Goal: Task Accomplishment & Management: Use online tool/utility

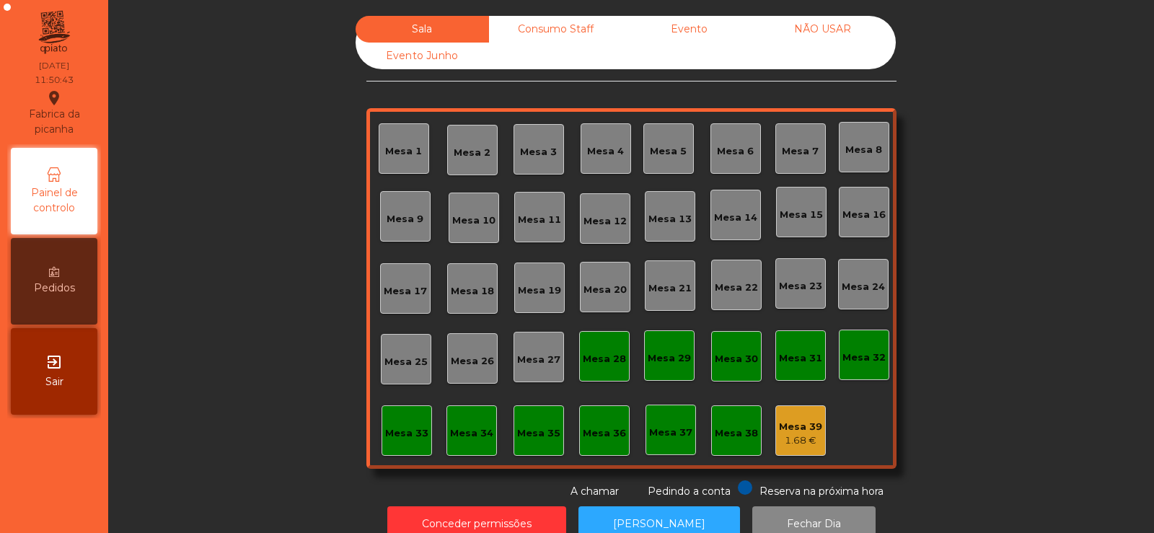
scroll to position [4, 0]
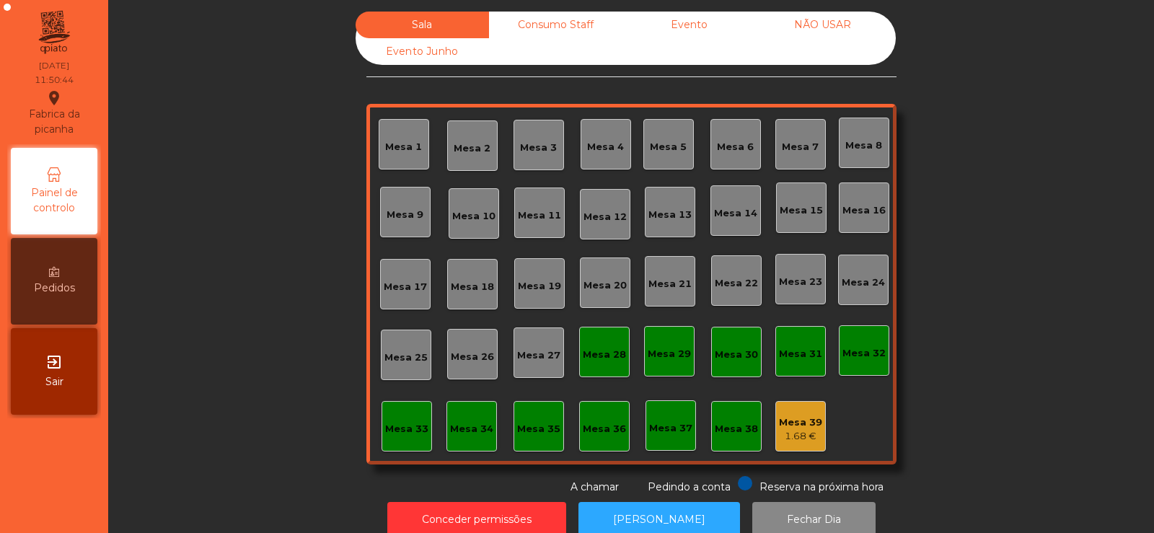
click at [799, 428] on div "Mesa 39" at bounding box center [800, 422] width 43 height 14
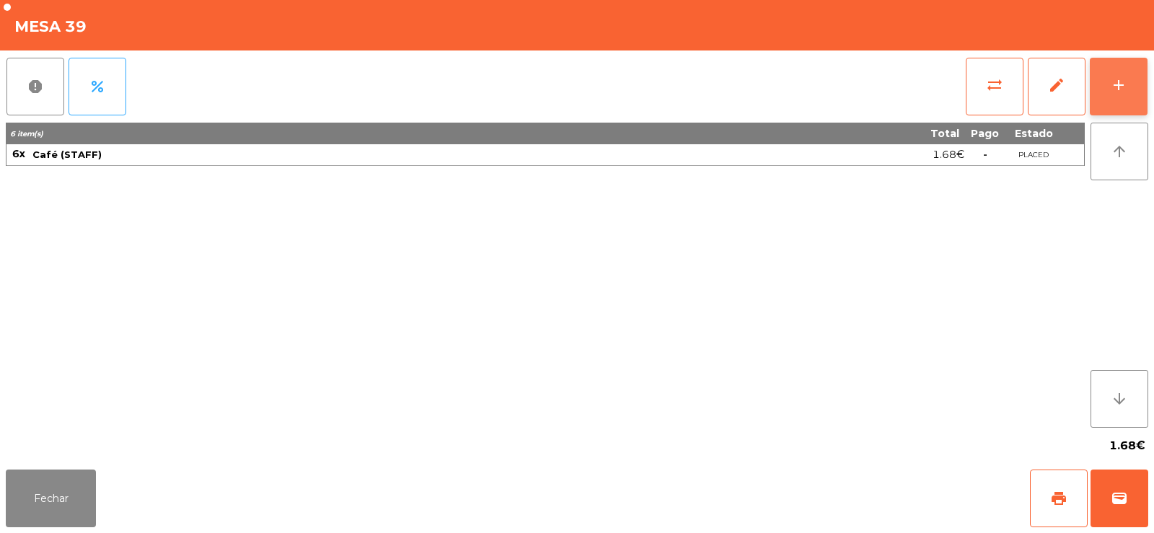
click at [1125, 91] on div "add" at bounding box center [1118, 84] width 17 height 17
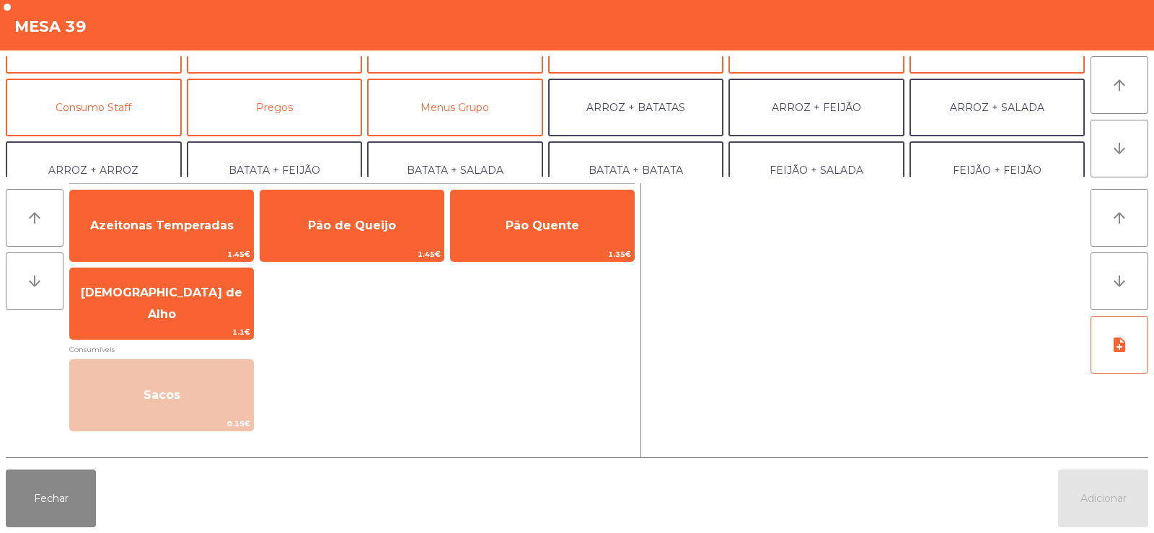
scroll to position [102, 0]
click at [116, 101] on button "Consumo Staff" at bounding box center [94, 108] width 176 height 58
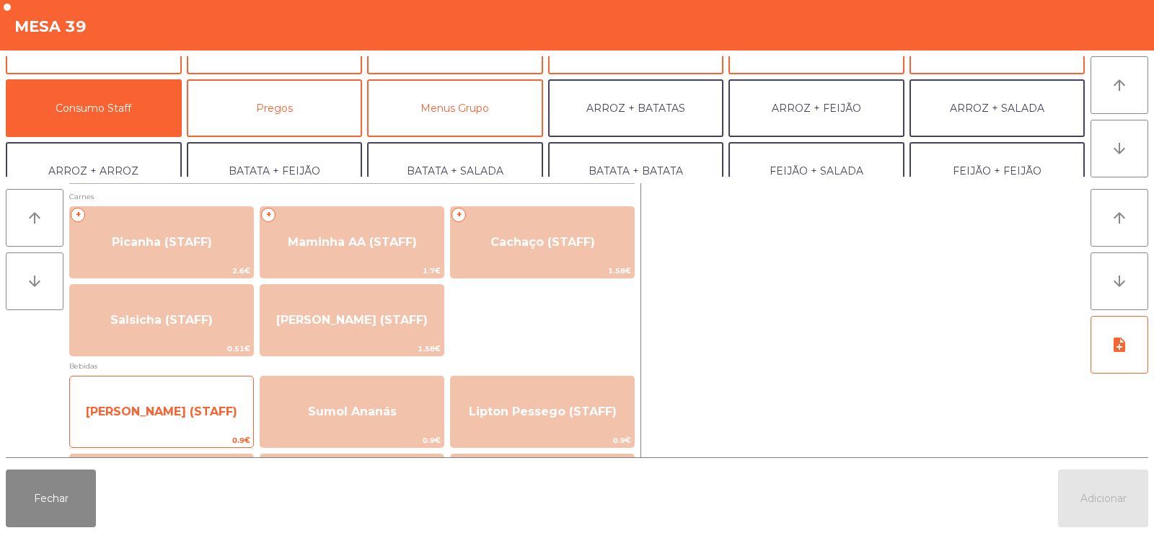
click at [164, 419] on span "[PERSON_NAME] (STAFF)" at bounding box center [161, 411] width 183 height 39
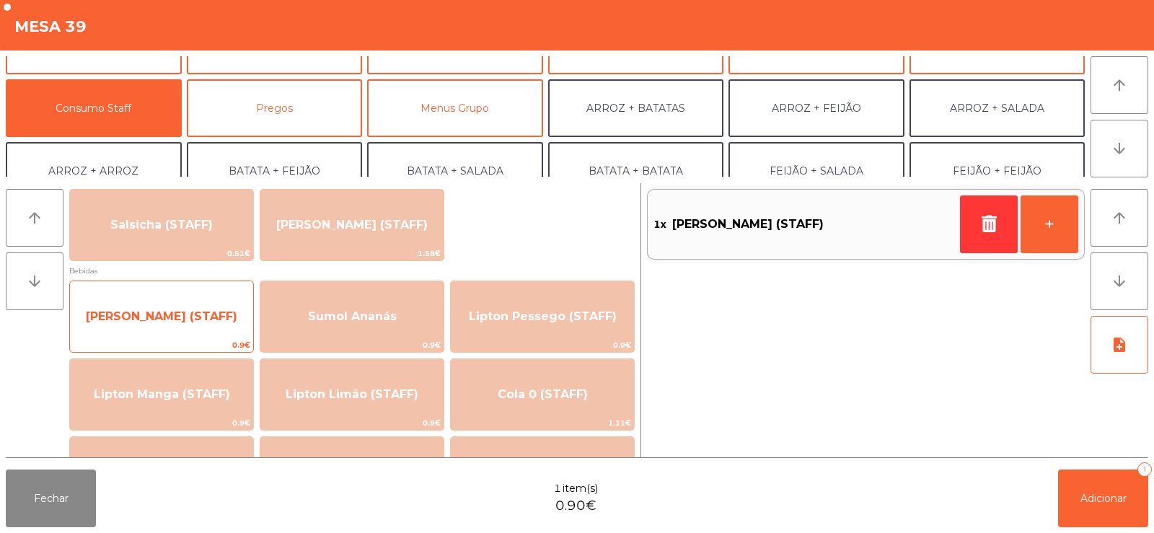
scroll to position [97, 0]
click at [166, 320] on span "[PERSON_NAME] (STAFF)" at bounding box center [161, 315] width 151 height 14
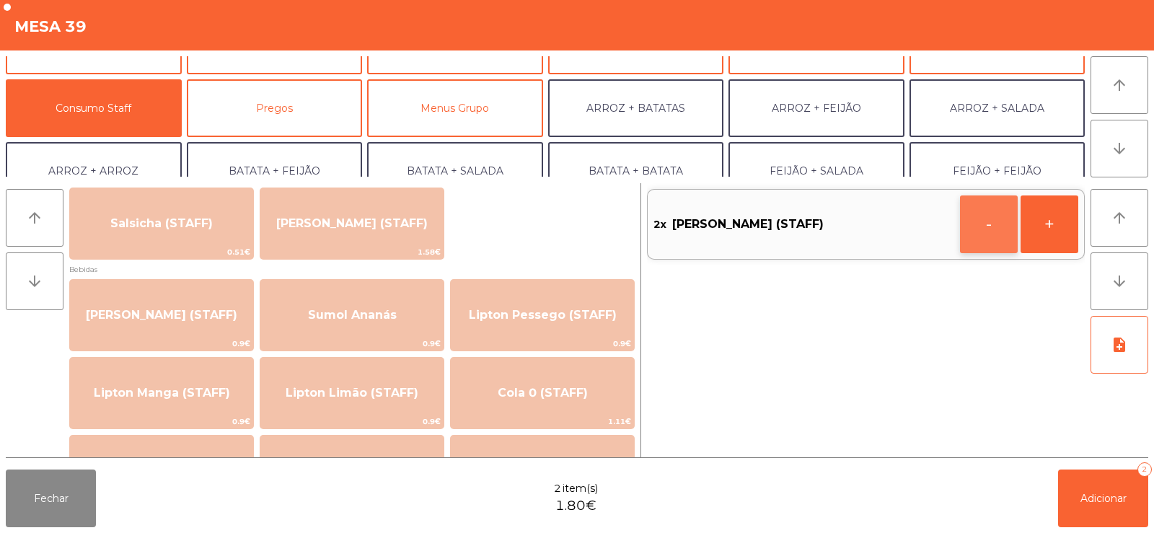
click at [977, 234] on button "-" at bounding box center [989, 224] width 58 height 58
click at [983, 233] on button "button" at bounding box center [989, 224] width 58 height 58
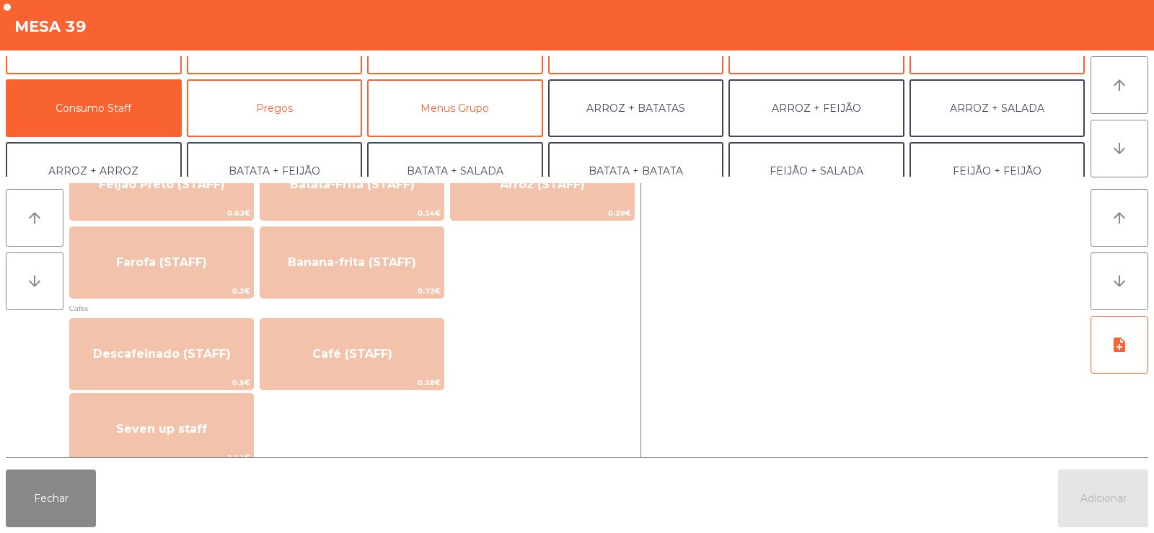
scroll to position [716, 0]
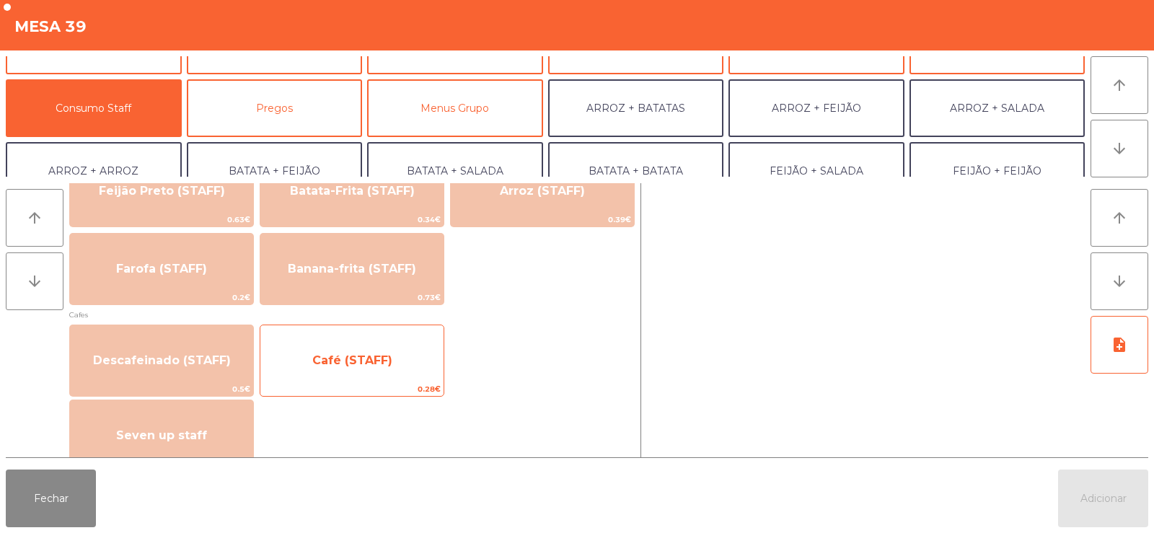
click at [348, 365] on span "Café (STAFF)" at bounding box center [352, 360] width 80 height 14
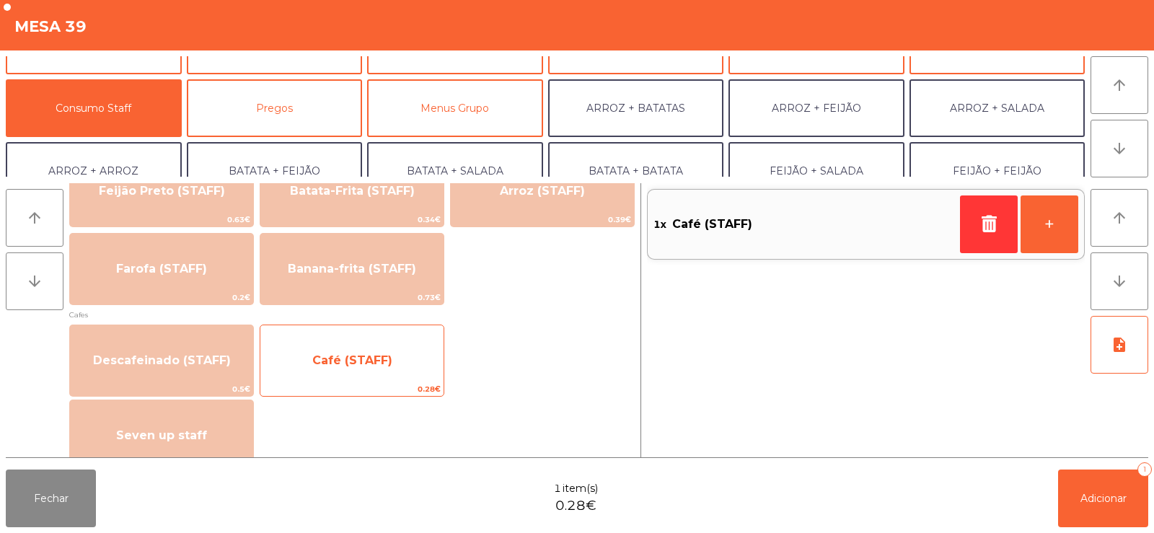
click at [349, 367] on span "Café (STAFF)" at bounding box center [351, 360] width 183 height 39
click at [348, 371] on span "Café (STAFF)" at bounding box center [351, 360] width 183 height 39
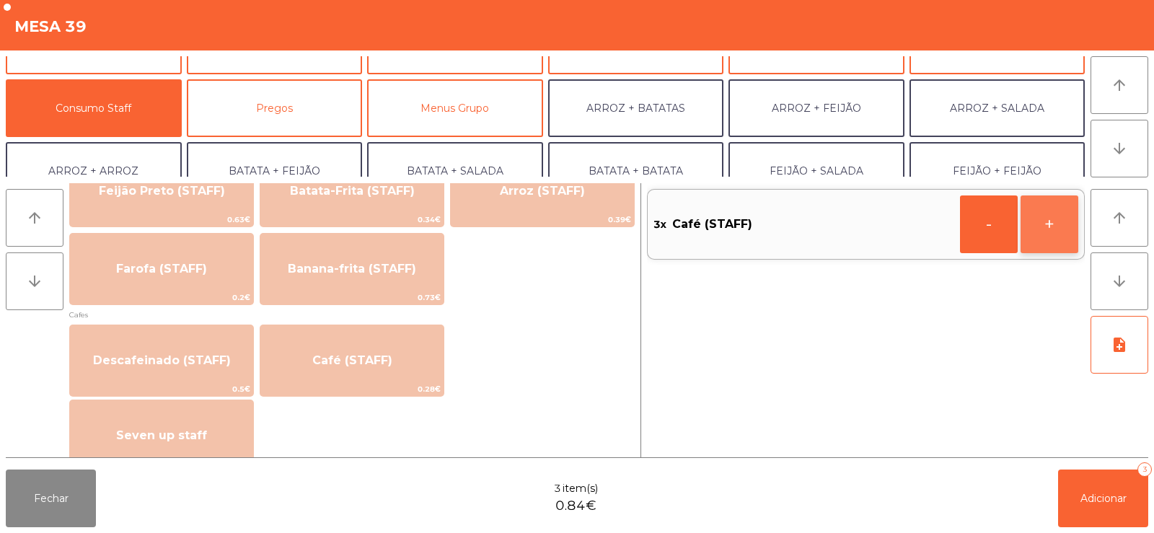
click at [1050, 232] on button "+" at bounding box center [1050, 224] width 58 height 58
click at [1055, 221] on button "+" at bounding box center [1050, 224] width 58 height 58
click at [1104, 492] on span "Adicionar" at bounding box center [1104, 498] width 46 height 13
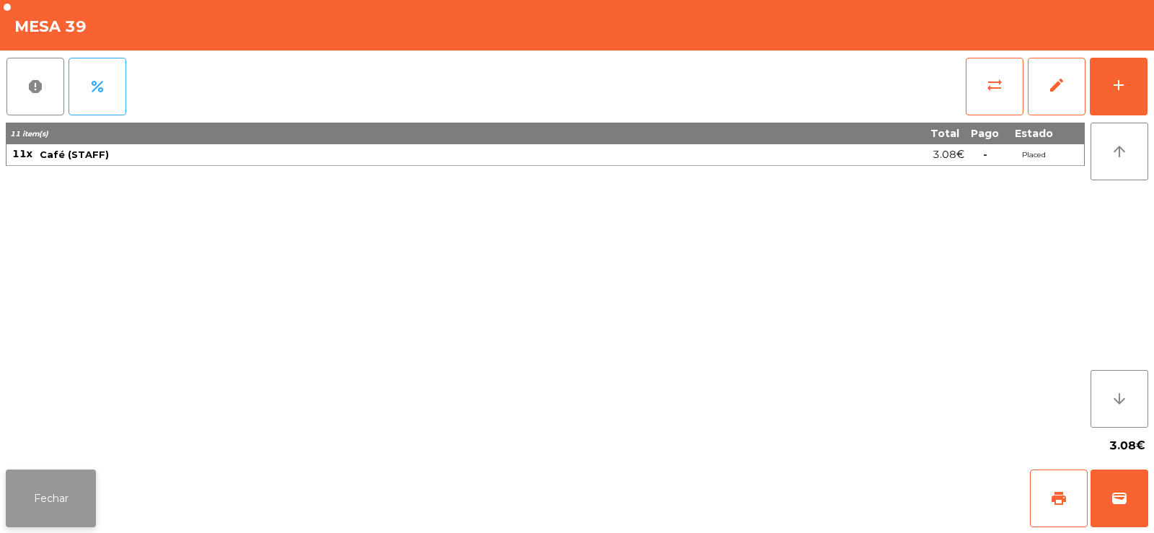
click at [66, 503] on button "Fechar" at bounding box center [51, 499] width 90 height 58
